Goal: Information Seeking & Learning: Compare options

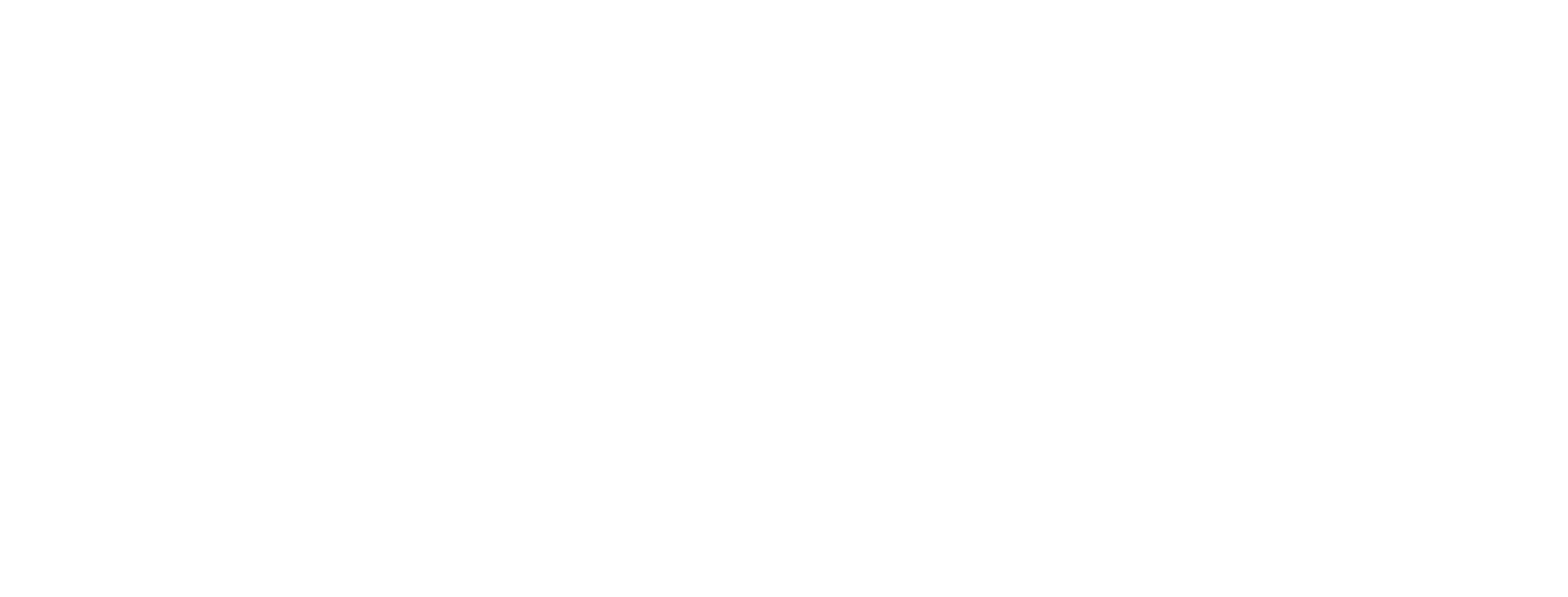
scroll to position [245, 0]
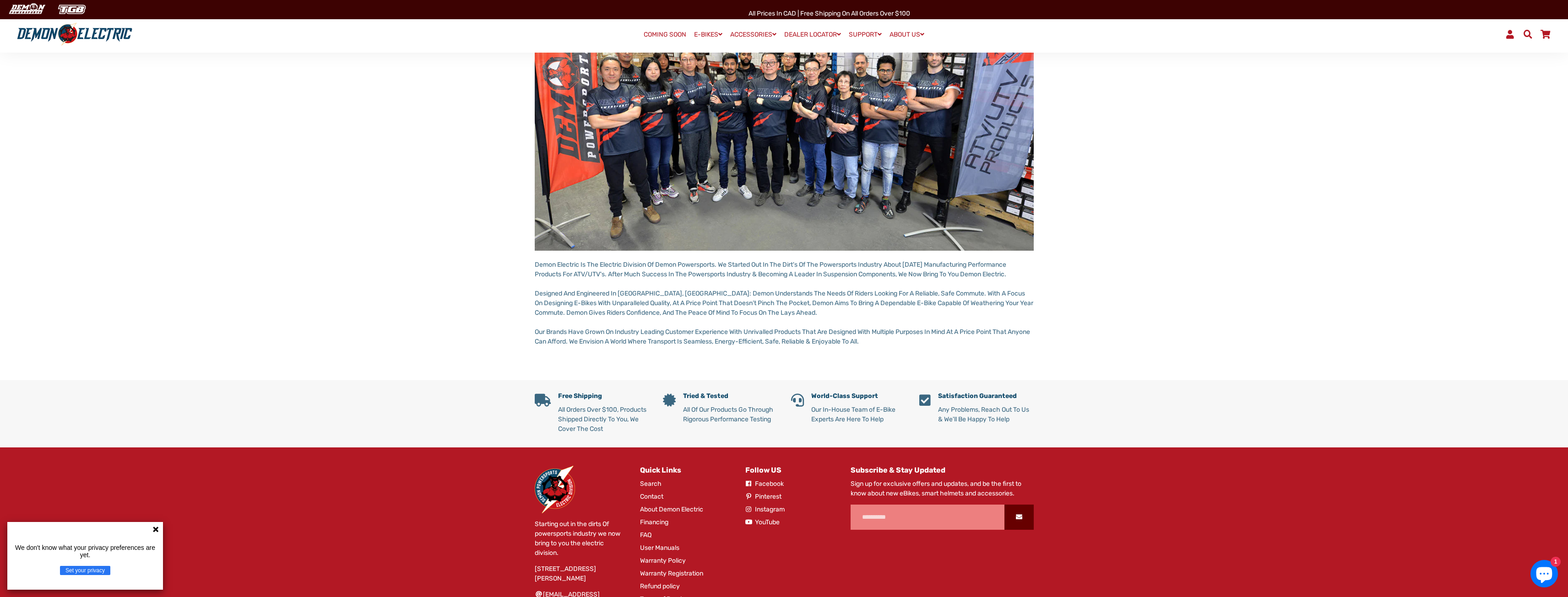
click at [78, 34] on img at bounding box center [74, 34] width 122 height 24
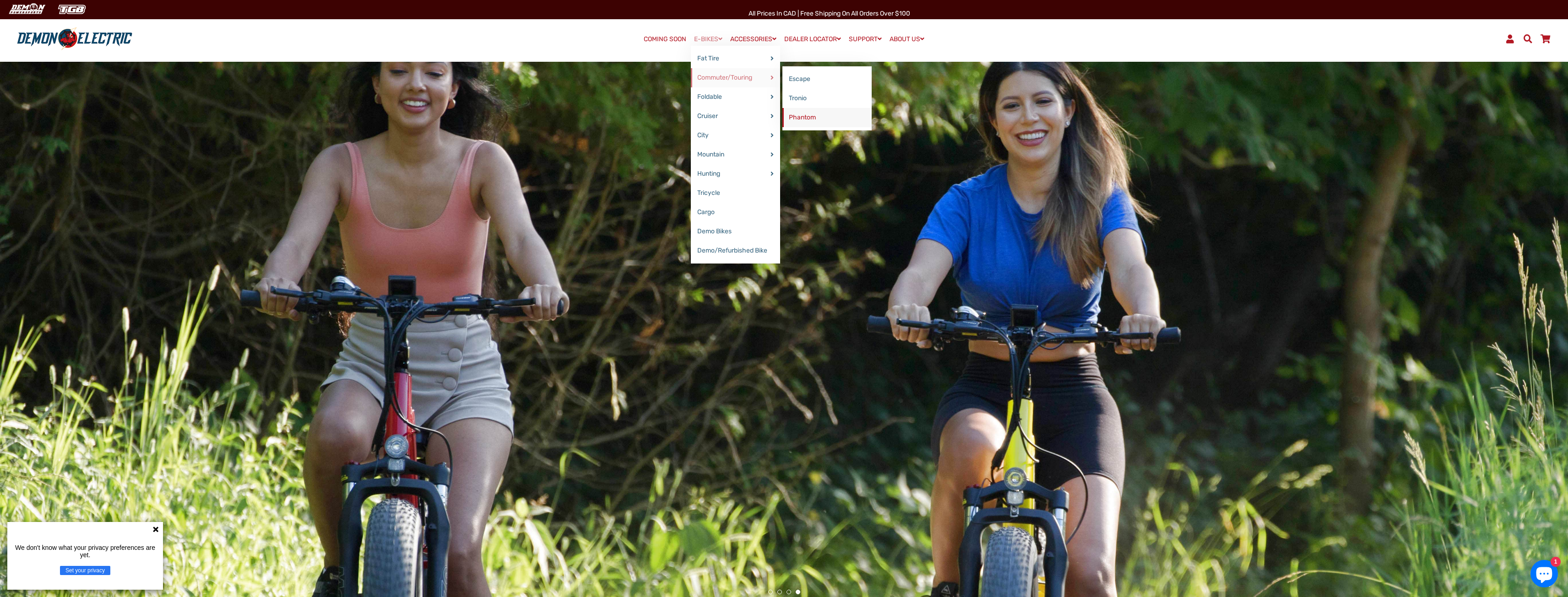
click at [795, 120] on link "Phantom" at bounding box center [827, 118] width 90 height 19
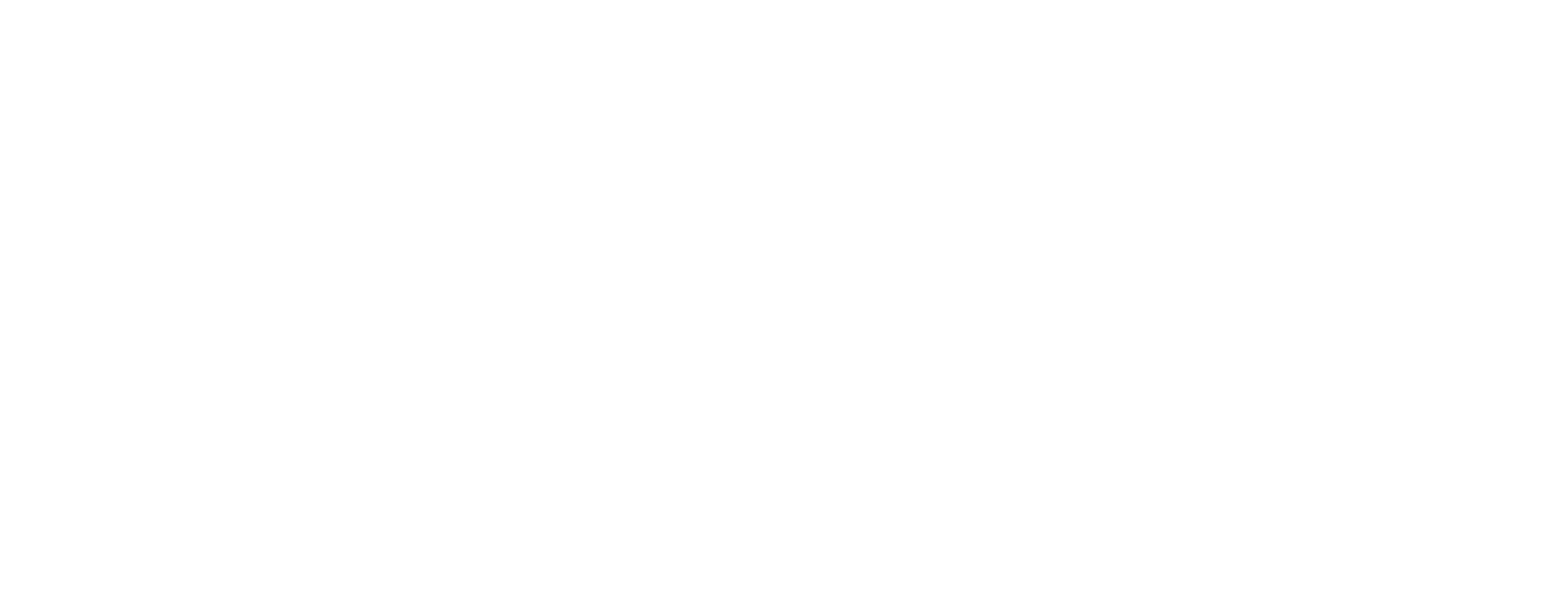
select select "******"
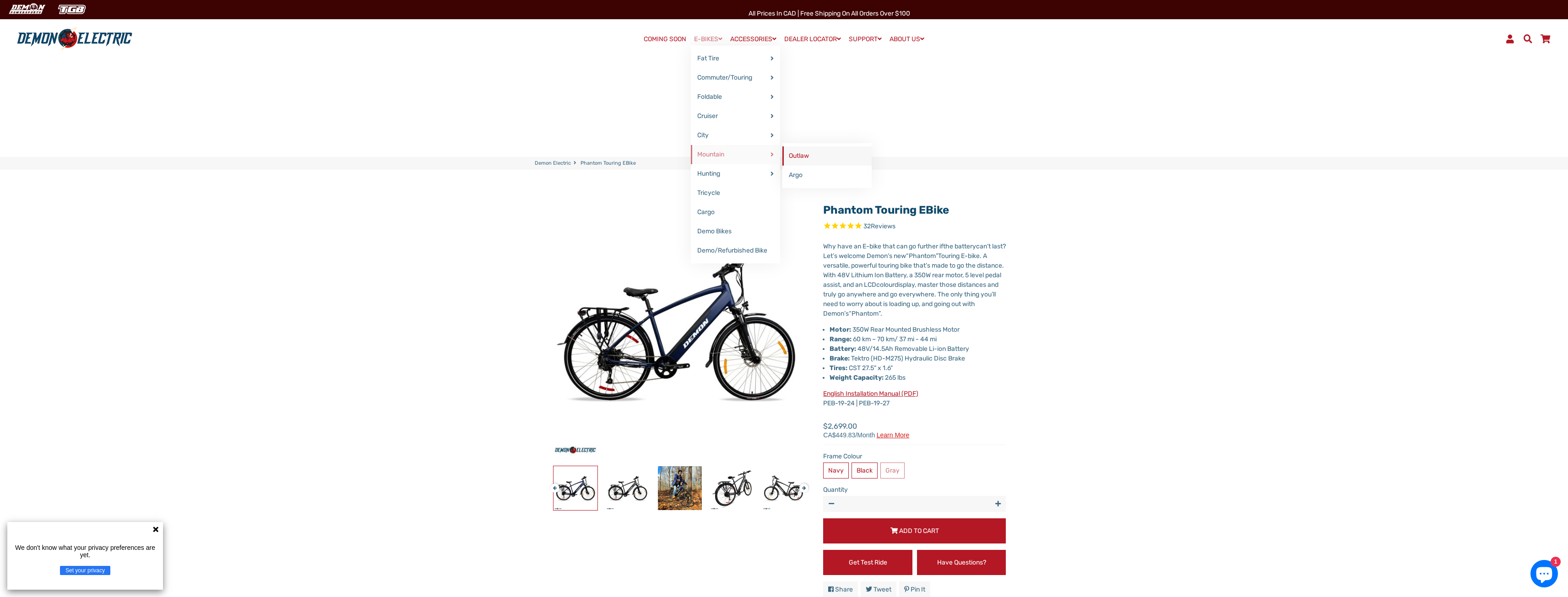
click at [819, 157] on link "Outlaw" at bounding box center [827, 156] width 90 height 19
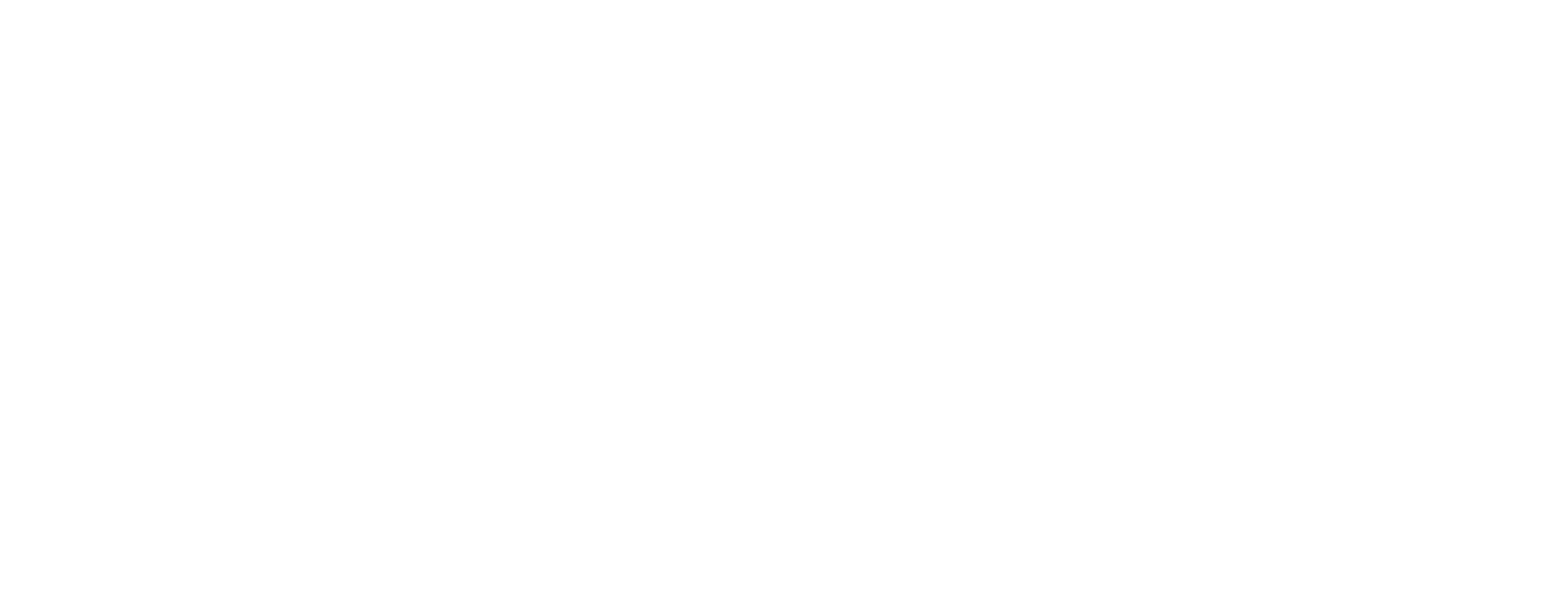
select select "******"
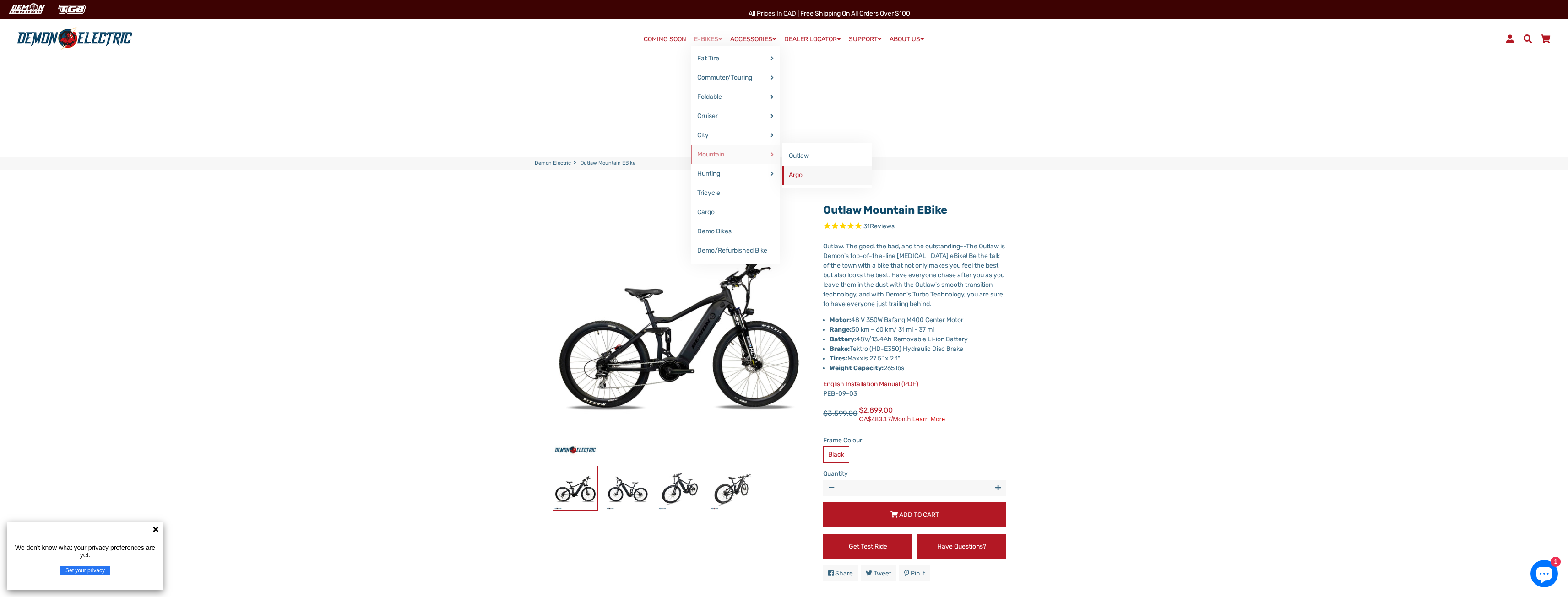
click at [828, 176] on link "Argo" at bounding box center [827, 175] width 90 height 19
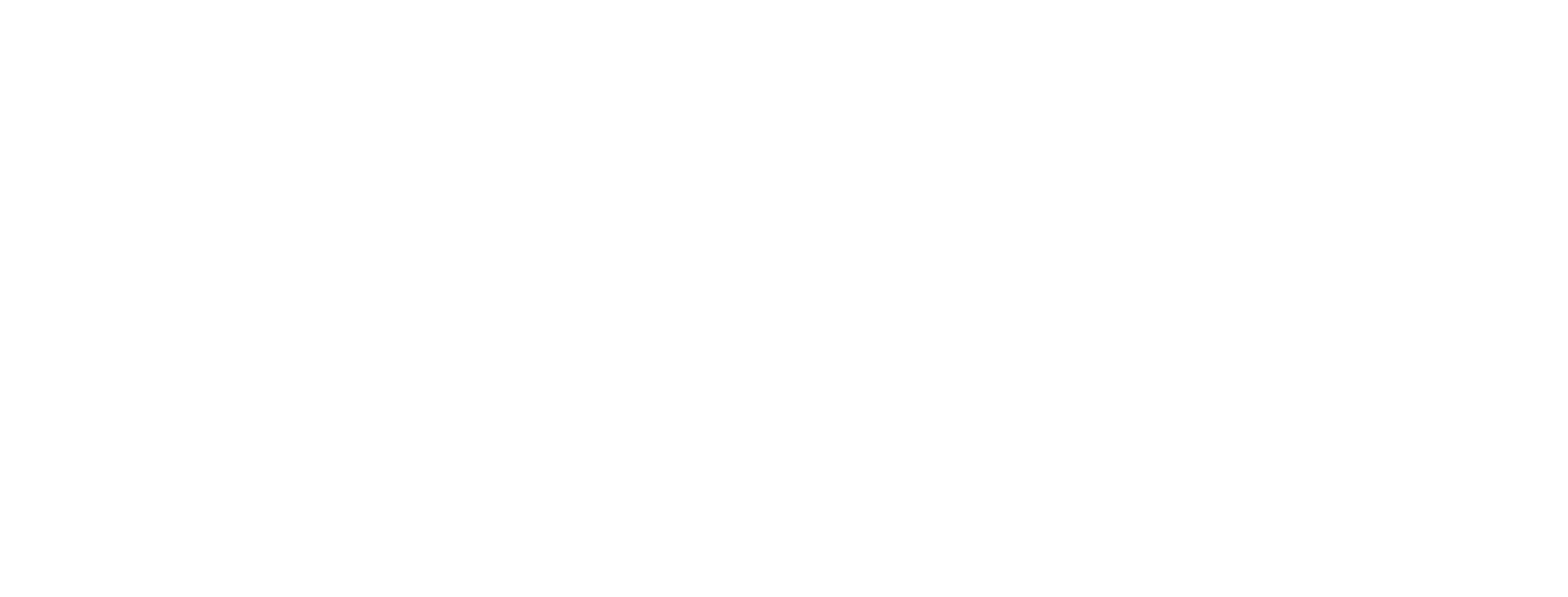
select select "******"
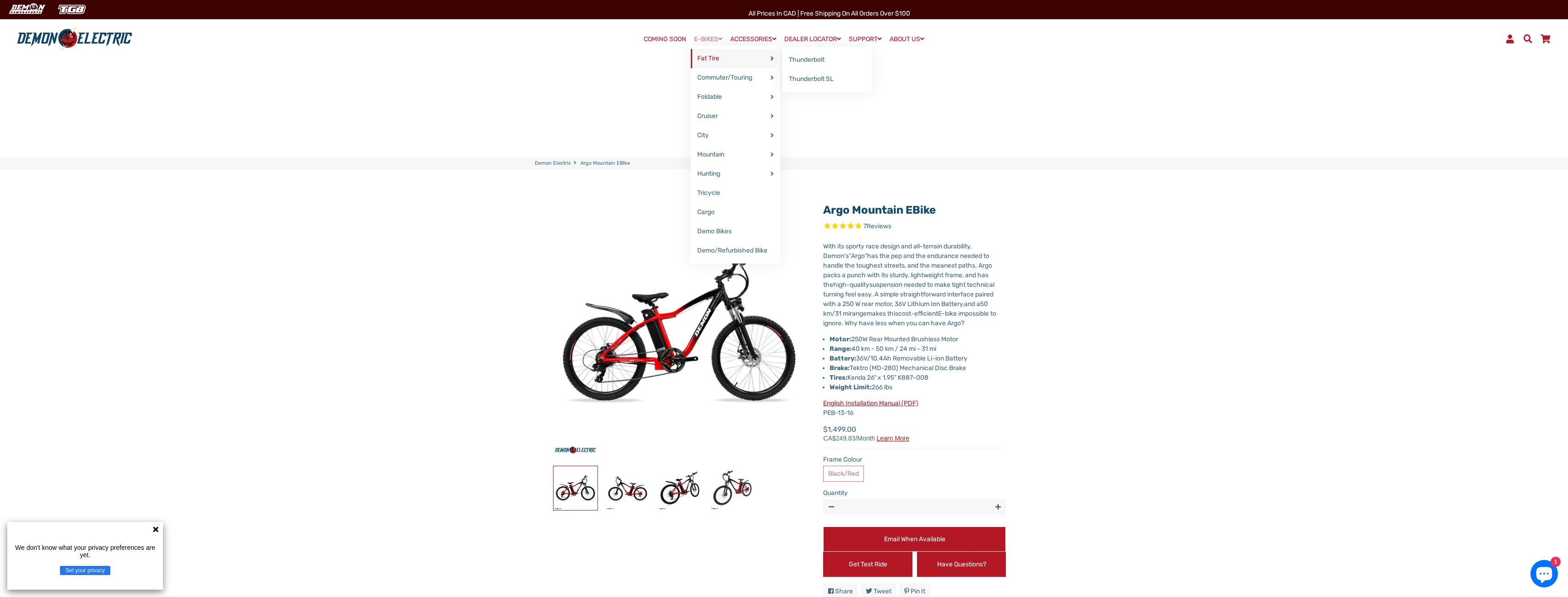
click at [711, 56] on link "Fat Tire" at bounding box center [735, 59] width 90 height 19
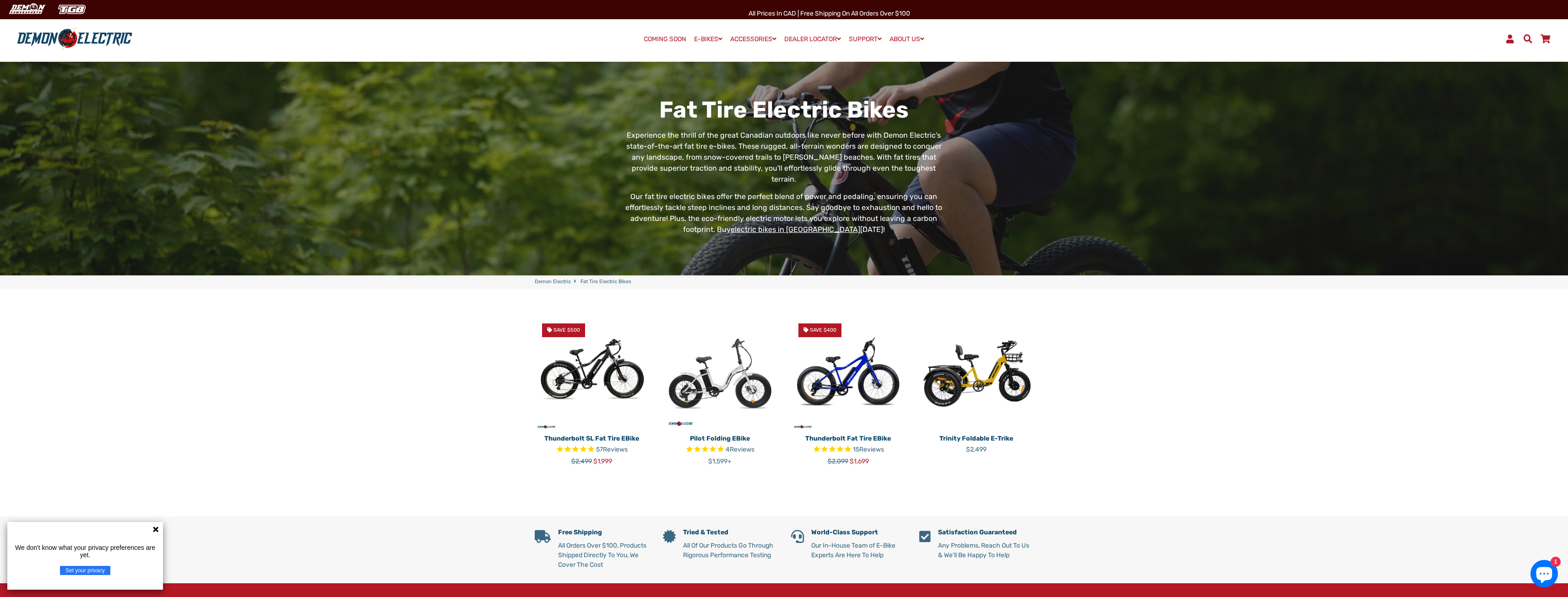
click at [586, 383] on img at bounding box center [592, 374] width 115 height 115
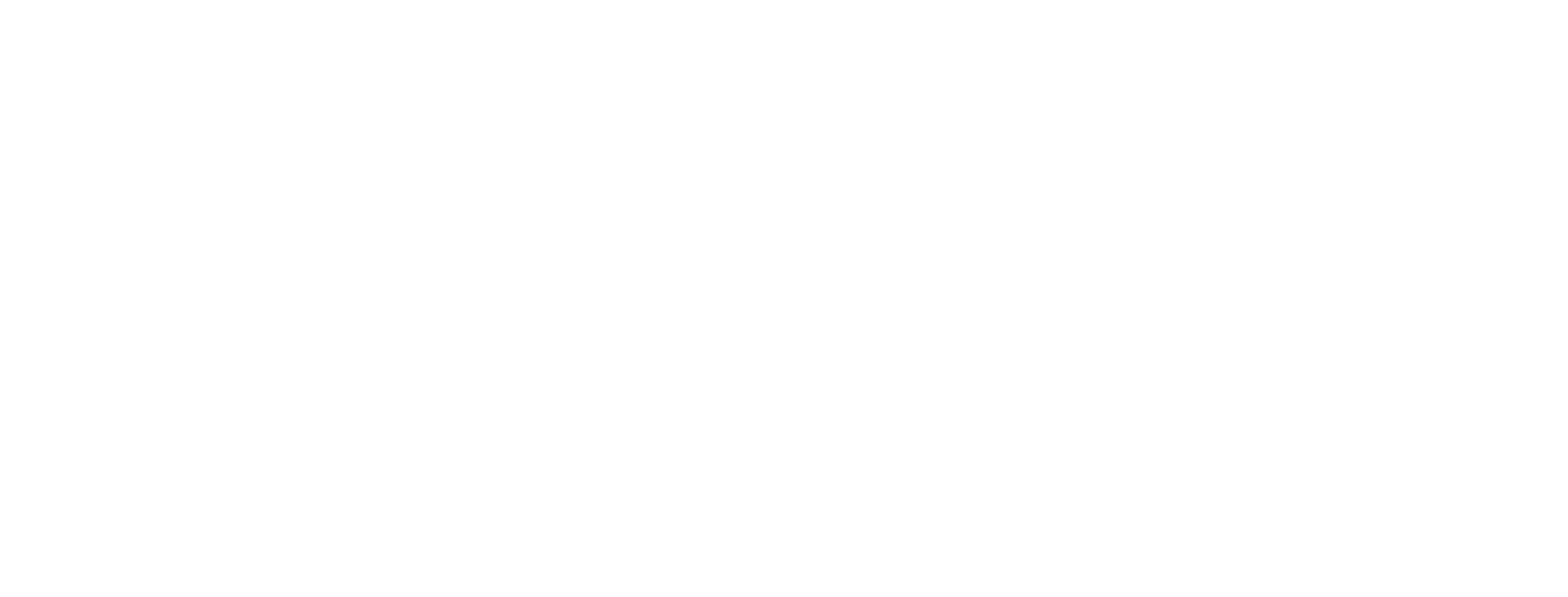
select select "******"
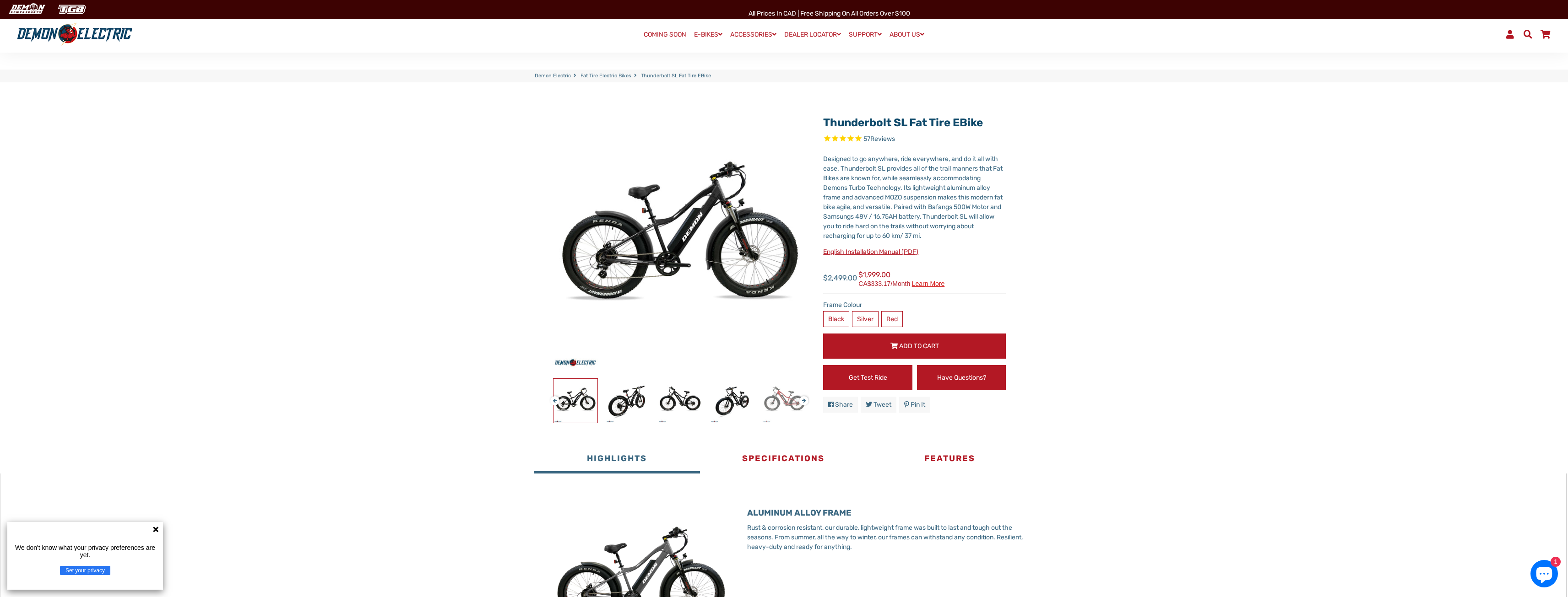
scroll to position [91, 0]
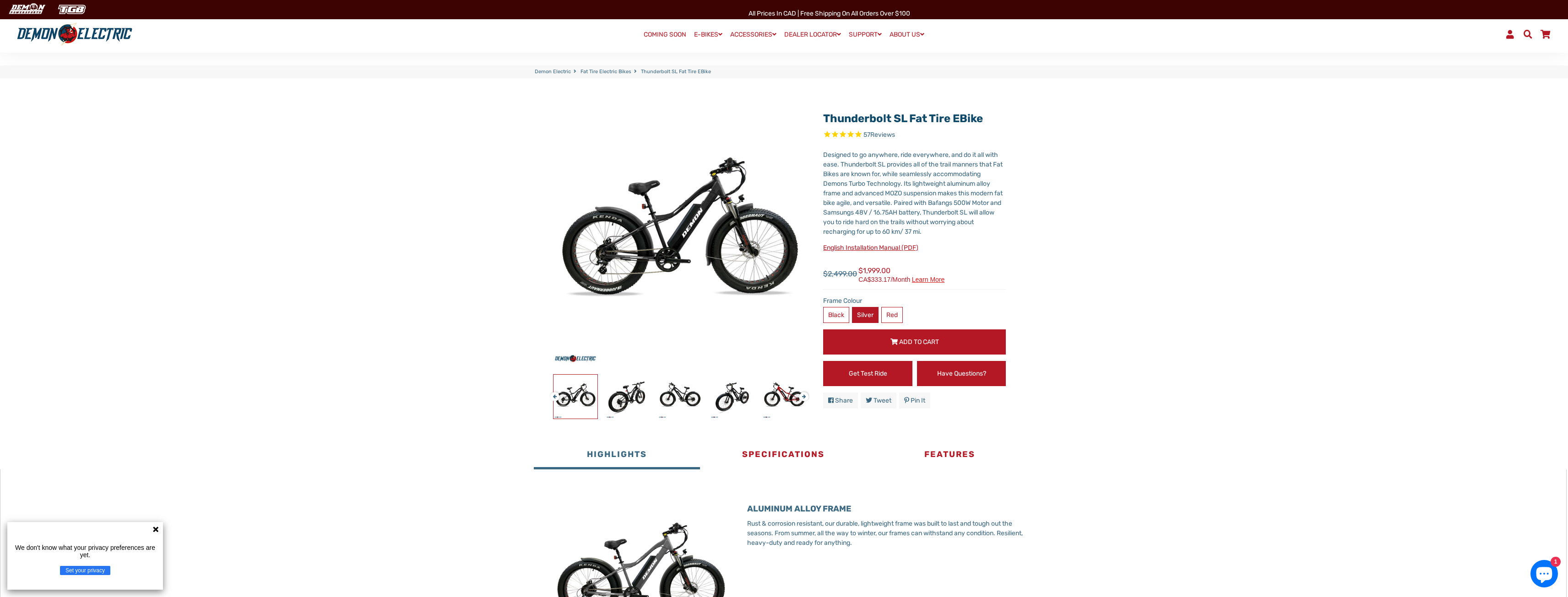
click at [869, 311] on label "Silver" at bounding box center [865, 315] width 26 height 16
click at [892, 311] on label "Red" at bounding box center [892, 315] width 21 height 16
click at [839, 318] on label "Black" at bounding box center [836, 315] width 26 height 16
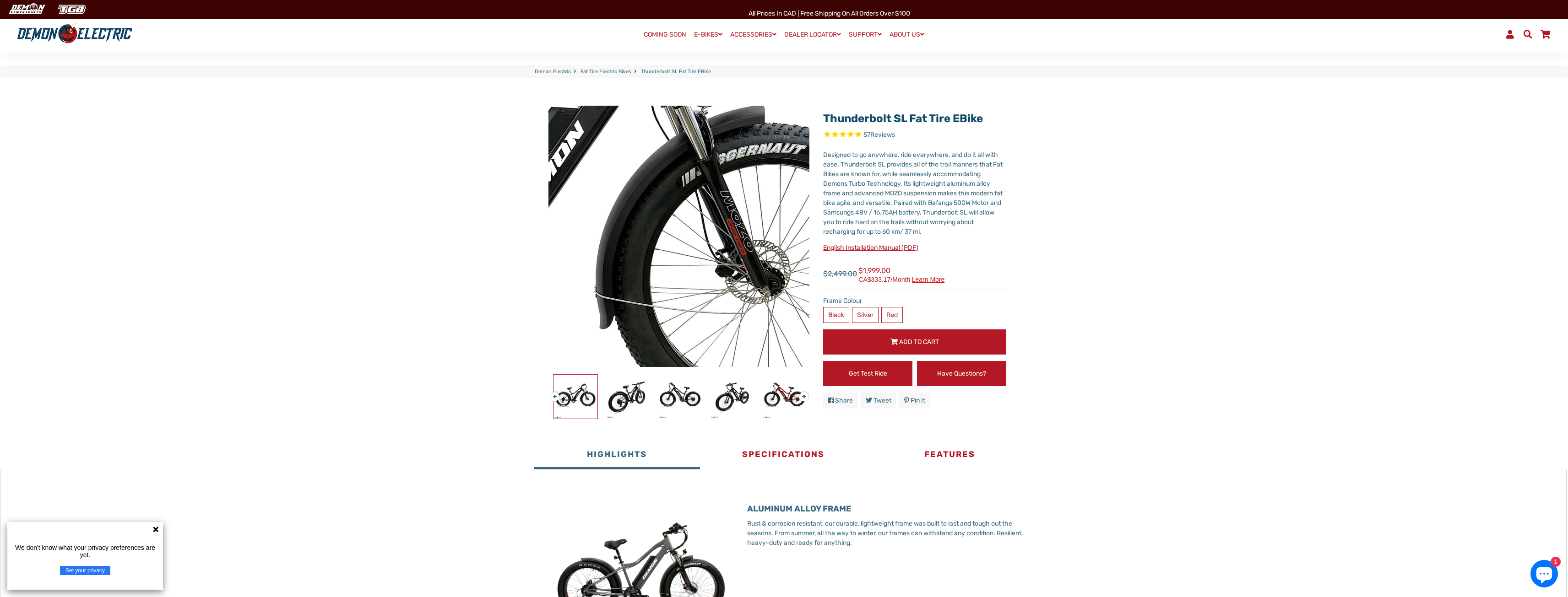
click at [748, 241] on img at bounding box center [499, 223] width 938 height 937
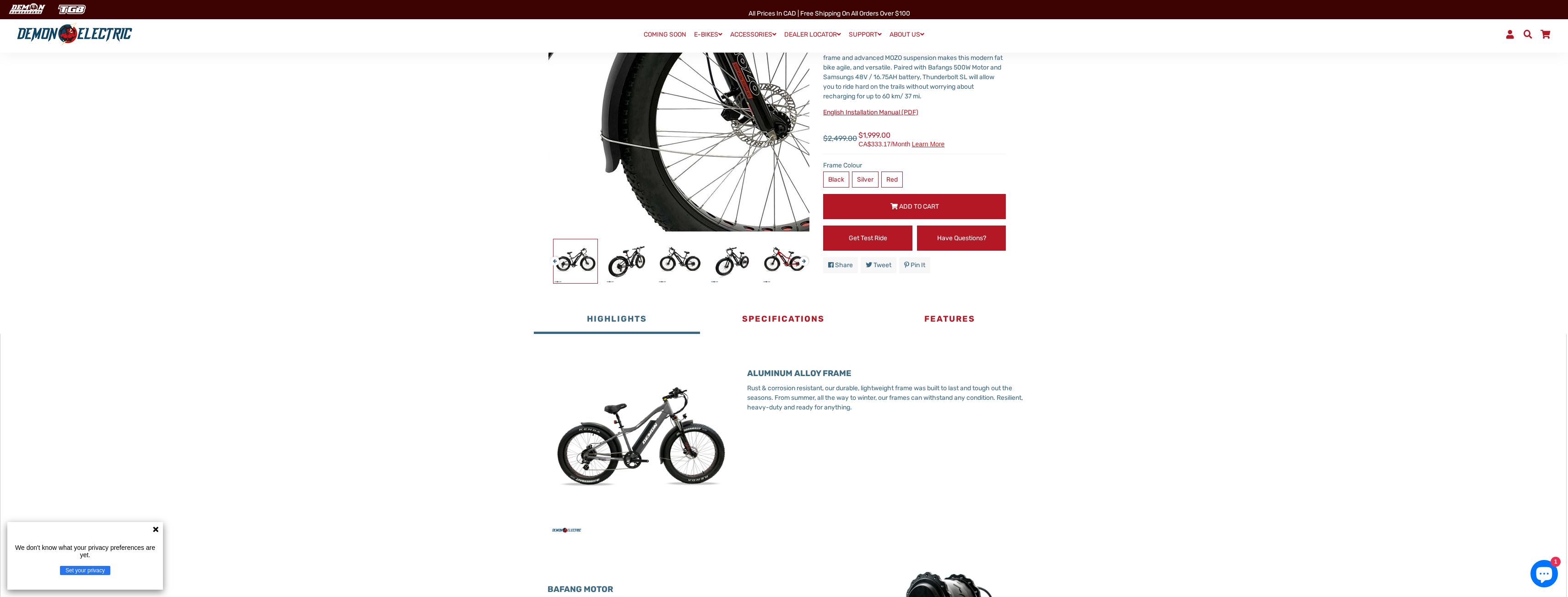
scroll to position [229, 0]
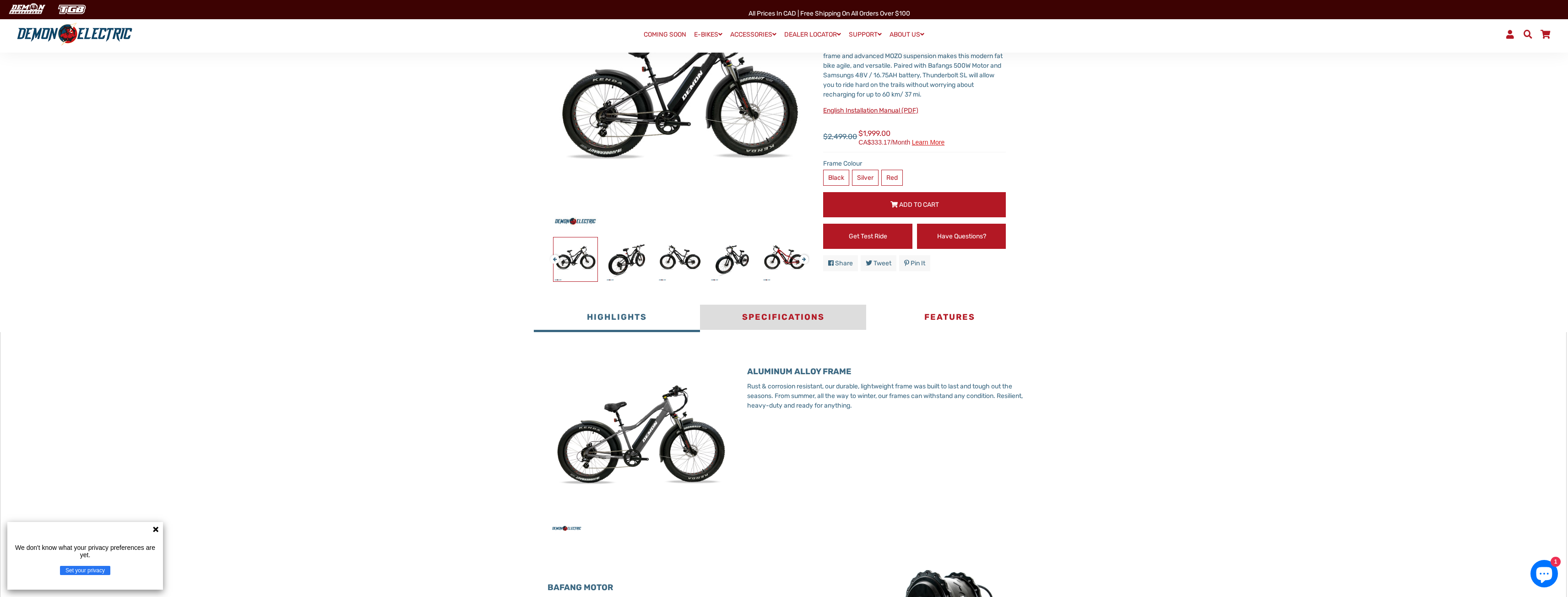
click at [789, 309] on button "Specifications" at bounding box center [783, 318] width 166 height 28
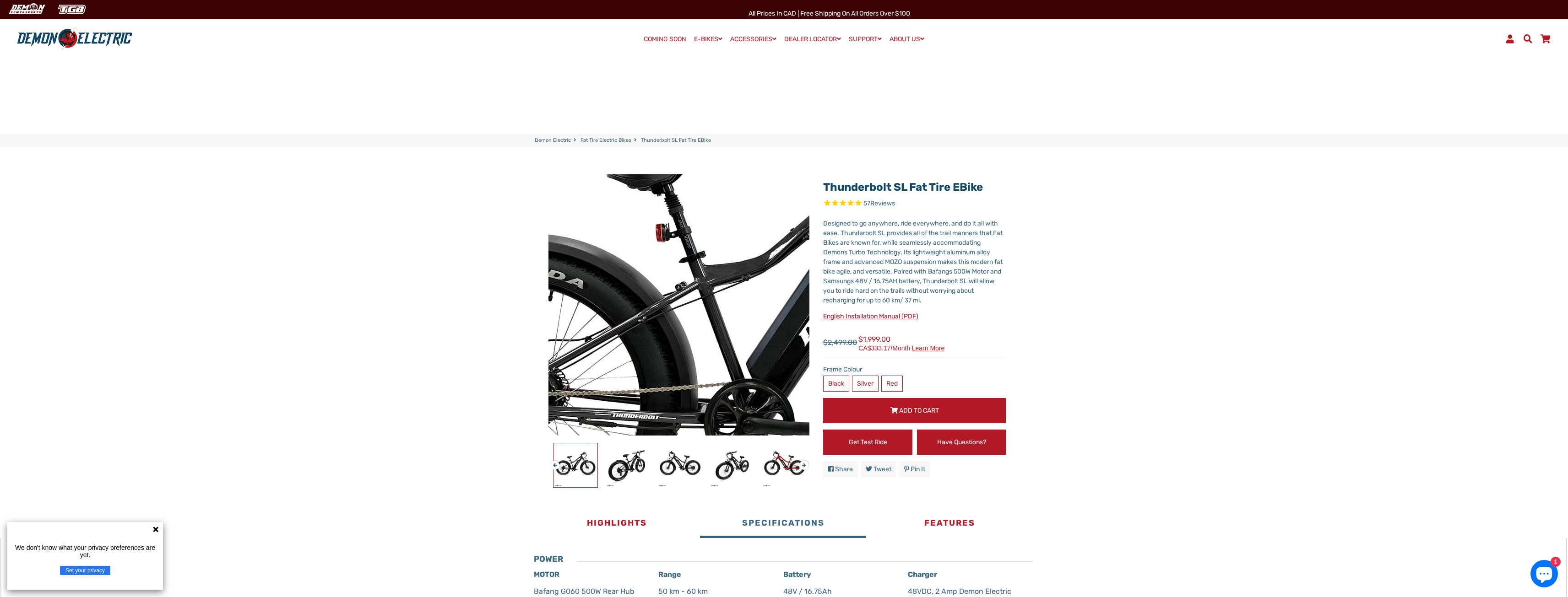
scroll to position [0, 0]
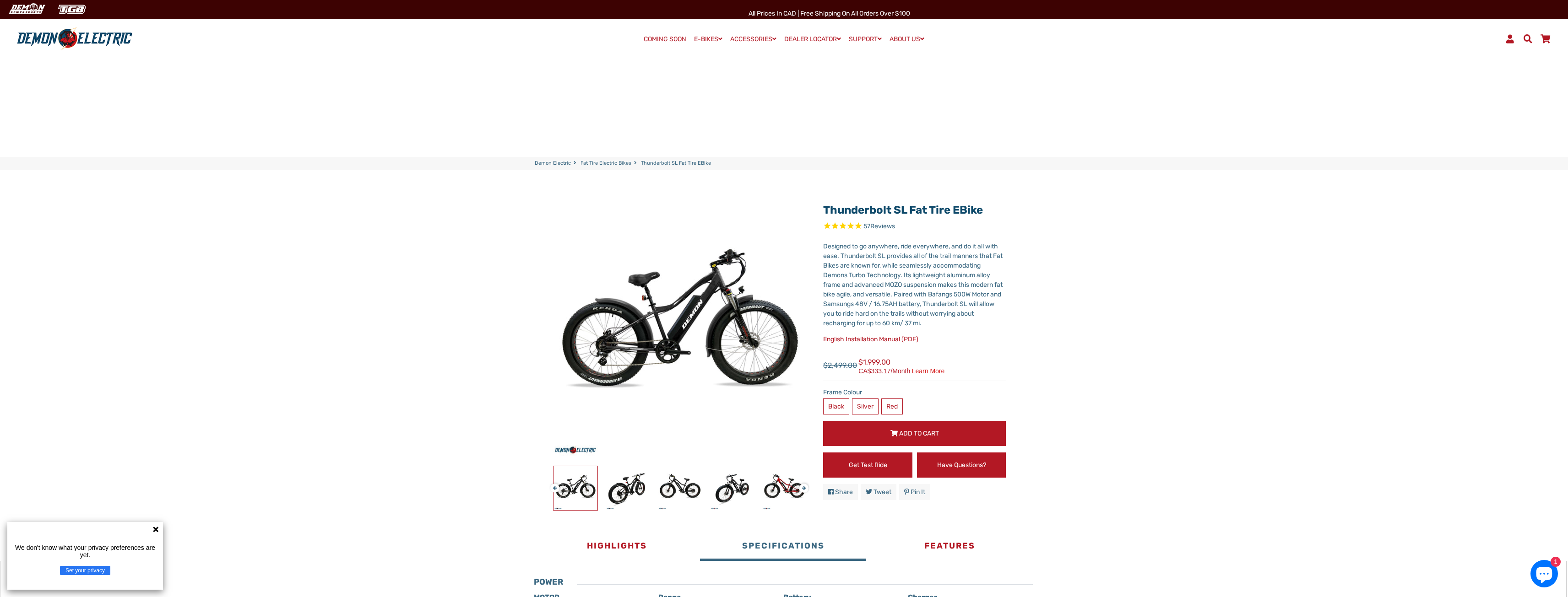
click at [864, 224] on span "57 Reviews" at bounding box center [879, 226] width 32 height 8
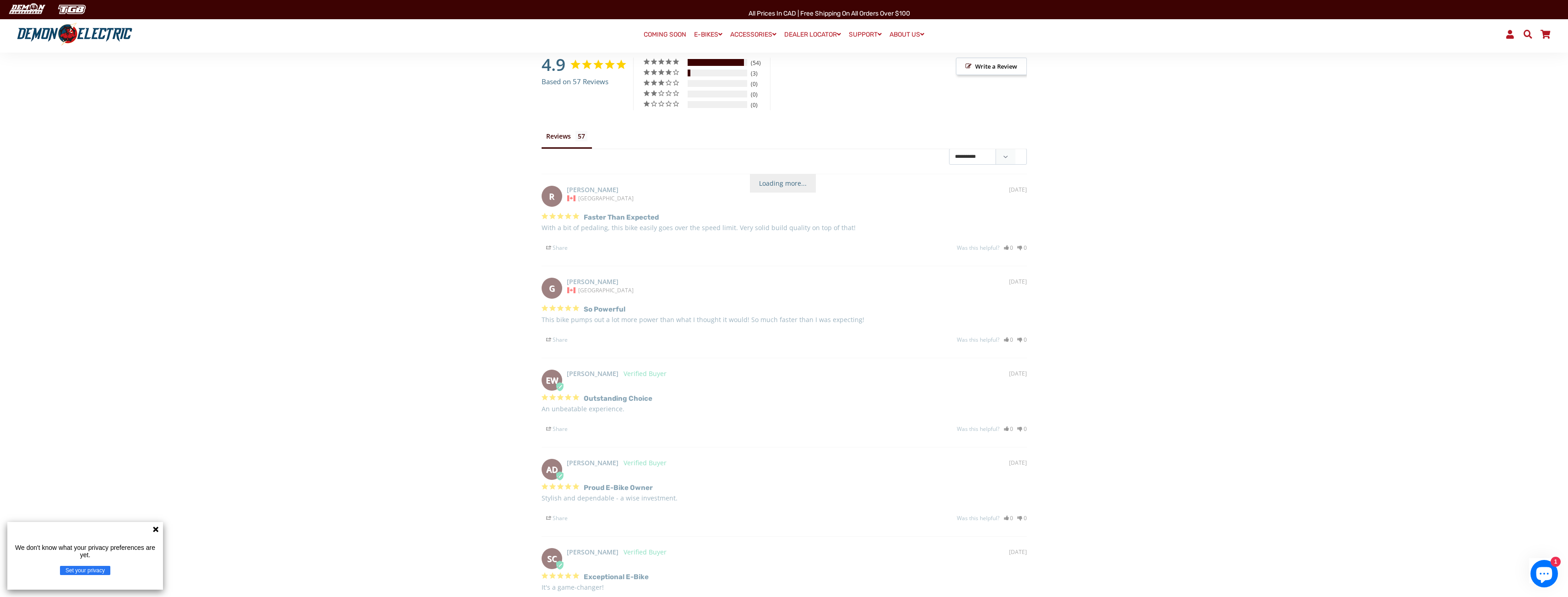
scroll to position [795, 0]
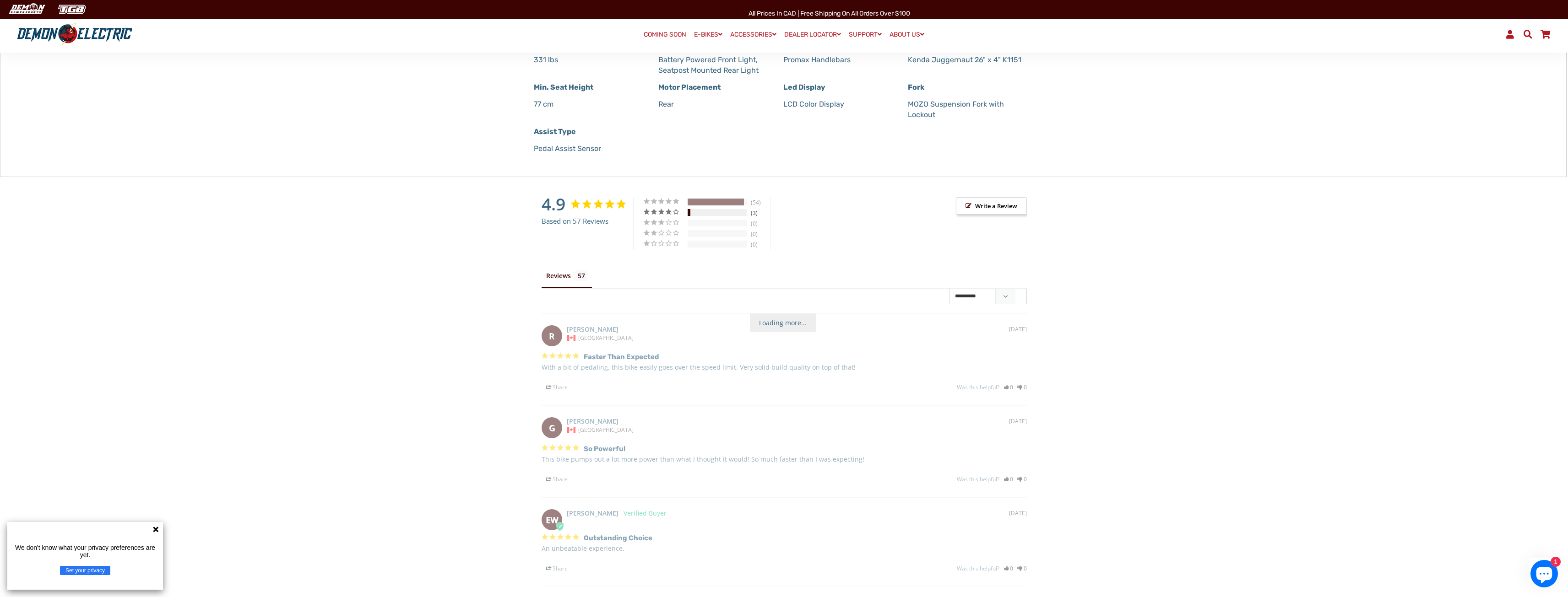
click at [695, 213] on div "5%" at bounding box center [717, 213] width 59 height 7
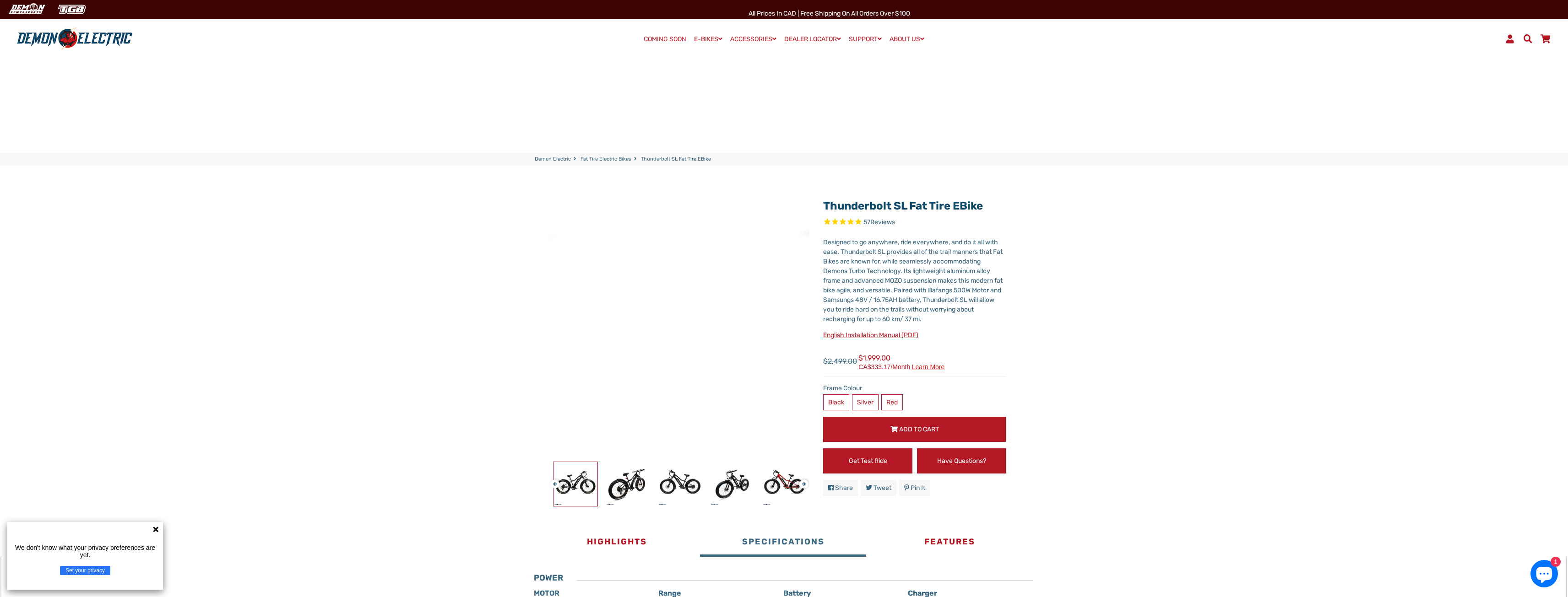
scroll to position [0, 0]
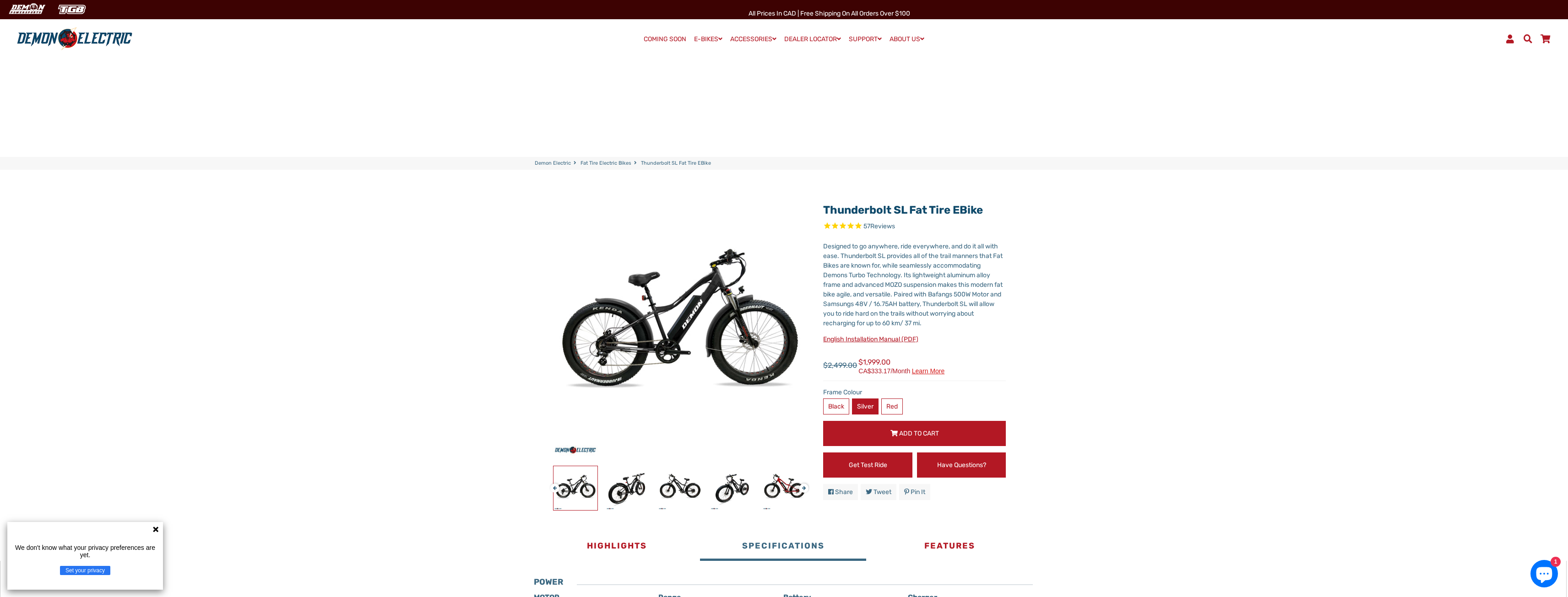
click at [860, 406] on label "Silver" at bounding box center [865, 406] width 26 height 16
click at [903, 409] on label "Red" at bounding box center [892, 406] width 21 height 16
drag, startPoint x: 989, startPoint y: 207, endPoint x: 825, endPoint y: 205, distance: 164.0
click at [825, 205] on h1 "Thunderbolt SL Fat Tire eBike" at bounding box center [914, 210] width 182 height 14
copy link "Thunderbolt SL Fat Tire eBike"
